Goal: Information Seeking & Learning: Find specific fact

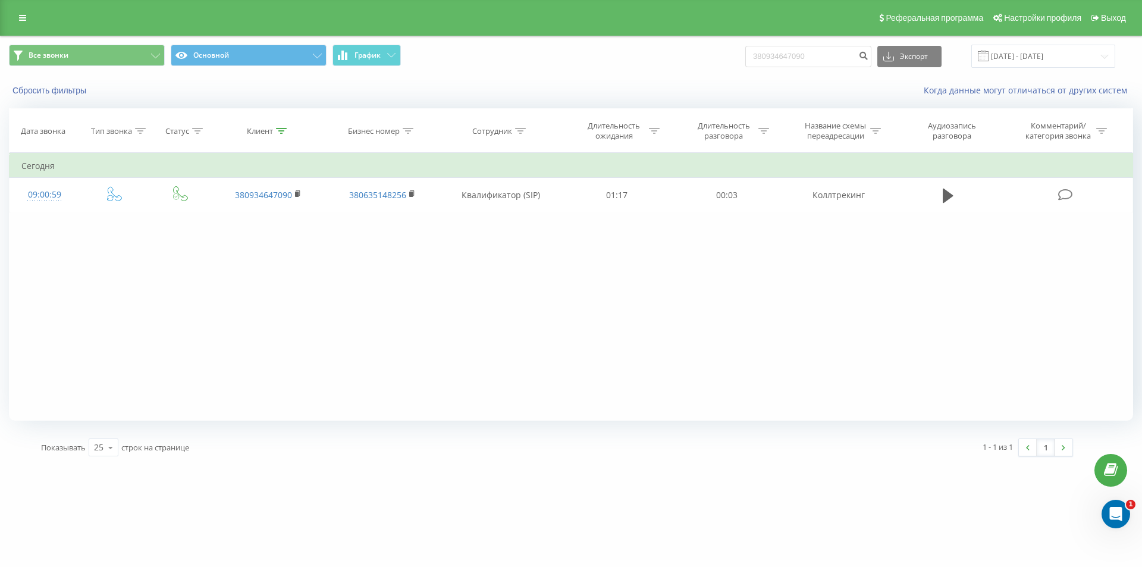
click at [693, 48] on div "Все звонки Основной График 380934647090 Экспорт .csv .xls .xlsx 22.05.2025 - 22…" at bounding box center [571, 56] width 1124 height 23
type input "380994244619"
click at [868, 52] on icon "submit" at bounding box center [863, 54] width 10 height 7
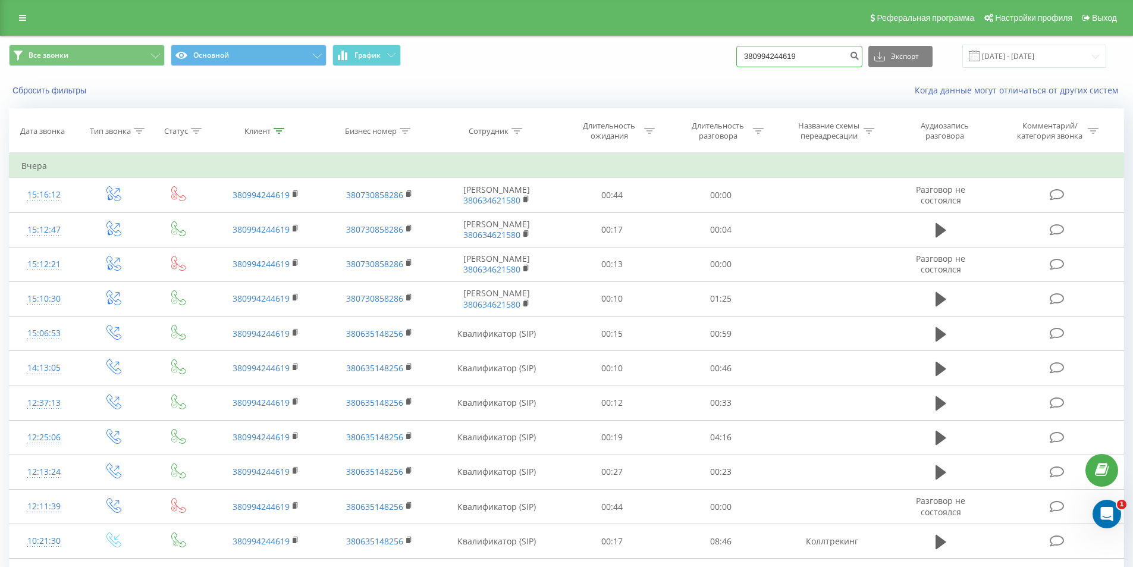
drag, startPoint x: 816, startPoint y: 50, endPoint x: 653, endPoint y: 56, distance: 163.6
click at [653, 56] on div "Все звонки Основной График 380994244619 Экспорт .csv .xls .xlsx 22.05.2025 - 22…" at bounding box center [566, 56] width 1115 height 23
paste input "2796515"
type input "380992796515"
